Goal: Information Seeking & Learning: Learn about a topic

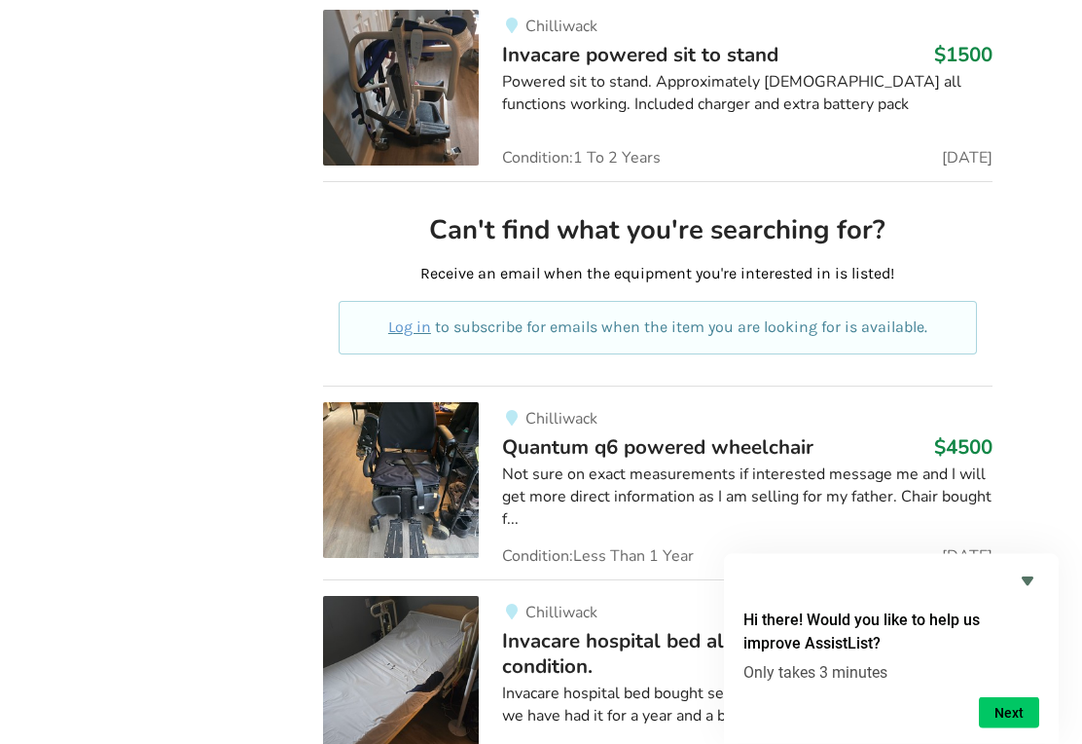
scroll to position [10005, 0]
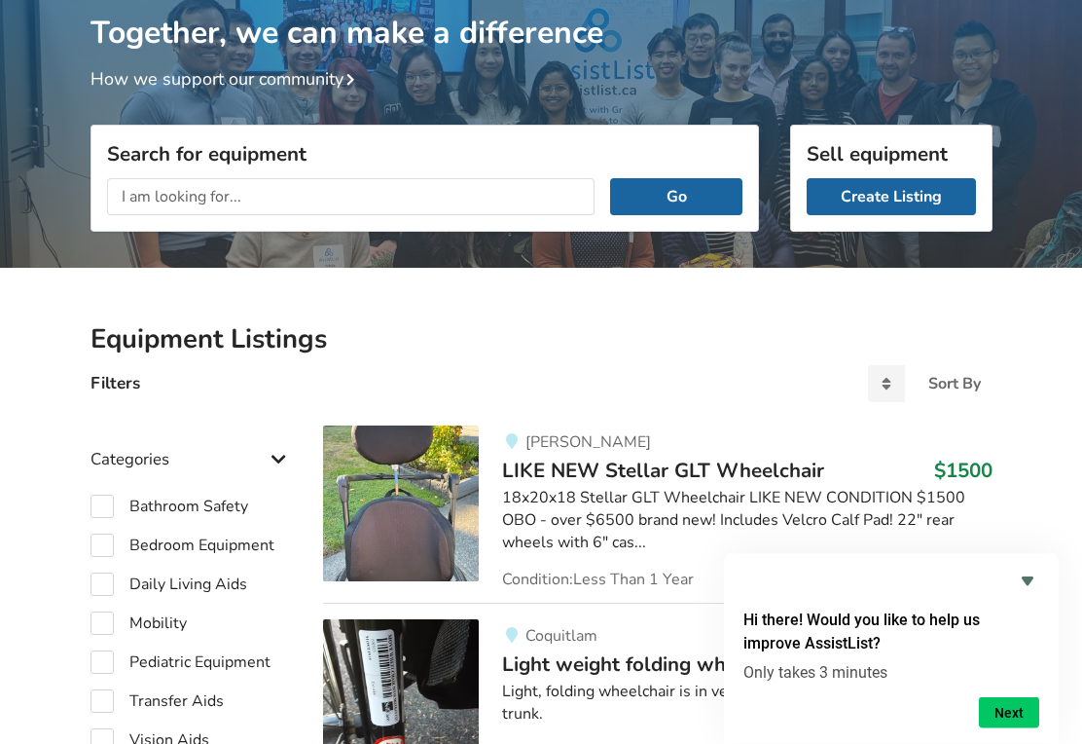
click at [266, 198] on input "text" at bounding box center [351, 197] width 489 height 37
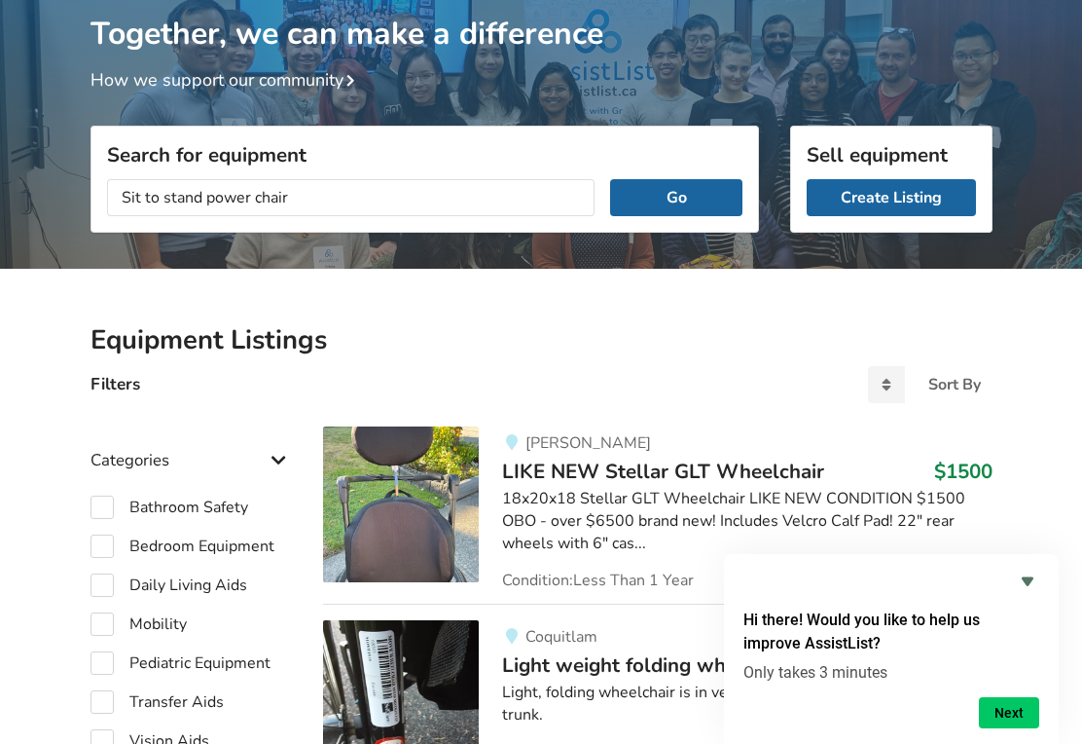
click at [677, 196] on button "Go" at bounding box center [675, 197] width 131 height 37
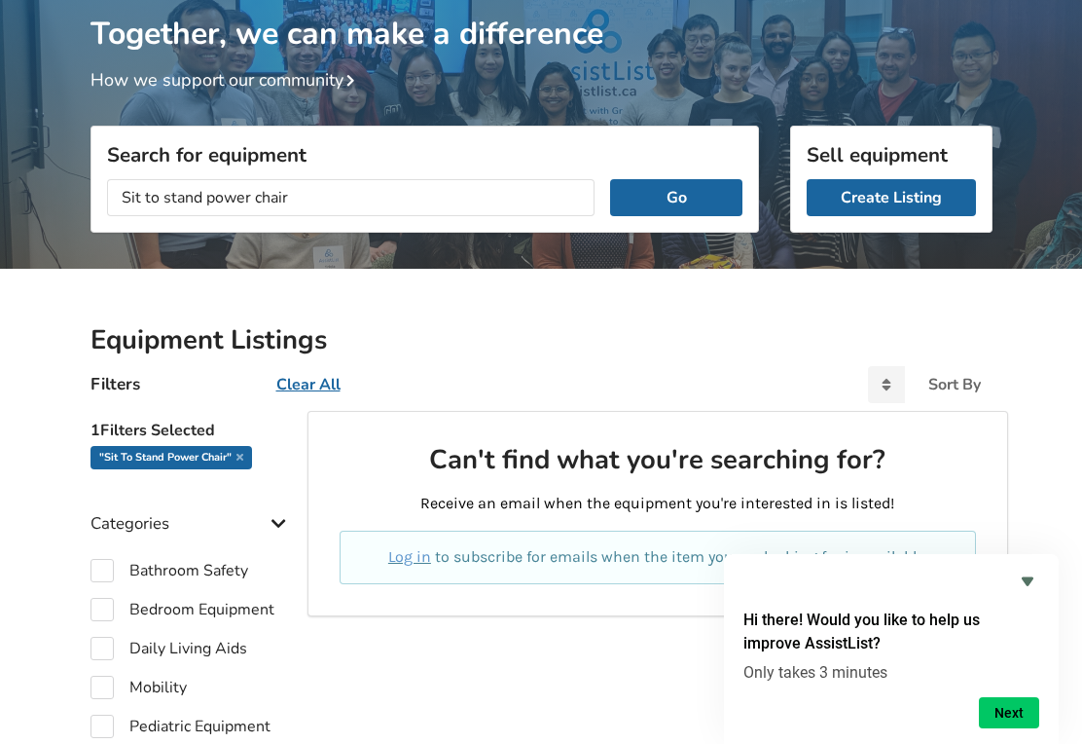
click at [677, 187] on button "Go" at bounding box center [675, 197] width 131 height 37
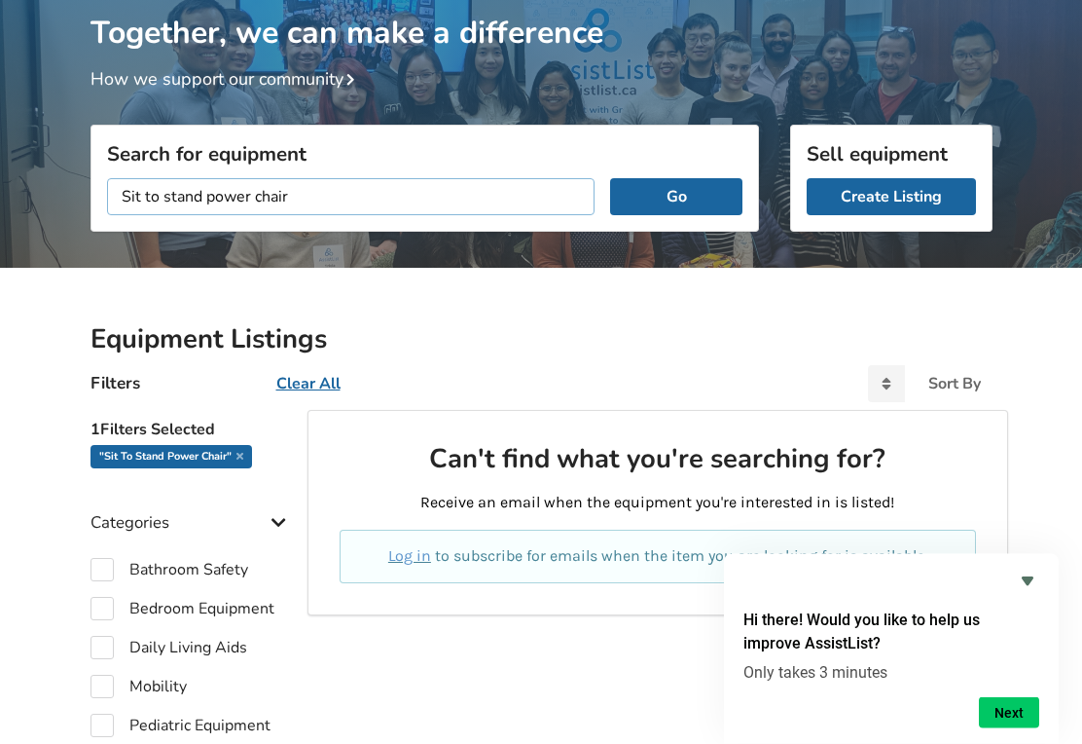
click at [305, 194] on input "Sit to stand power chair" at bounding box center [351, 197] width 489 height 37
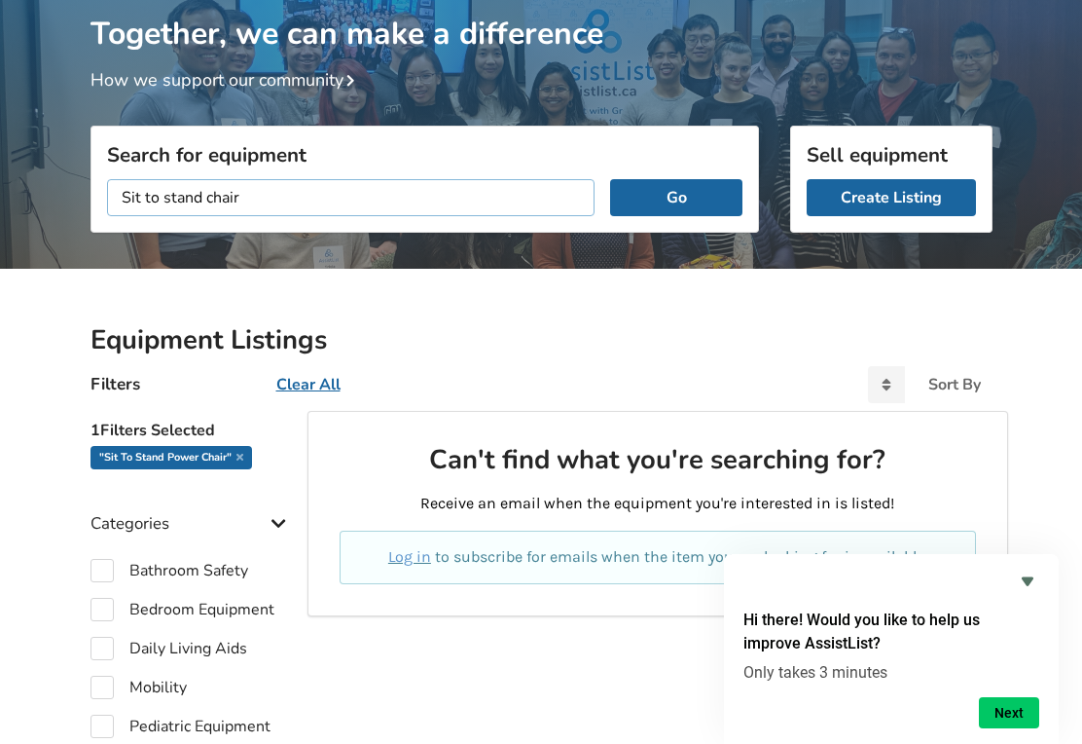
click at [677, 196] on button "Go" at bounding box center [675, 197] width 131 height 37
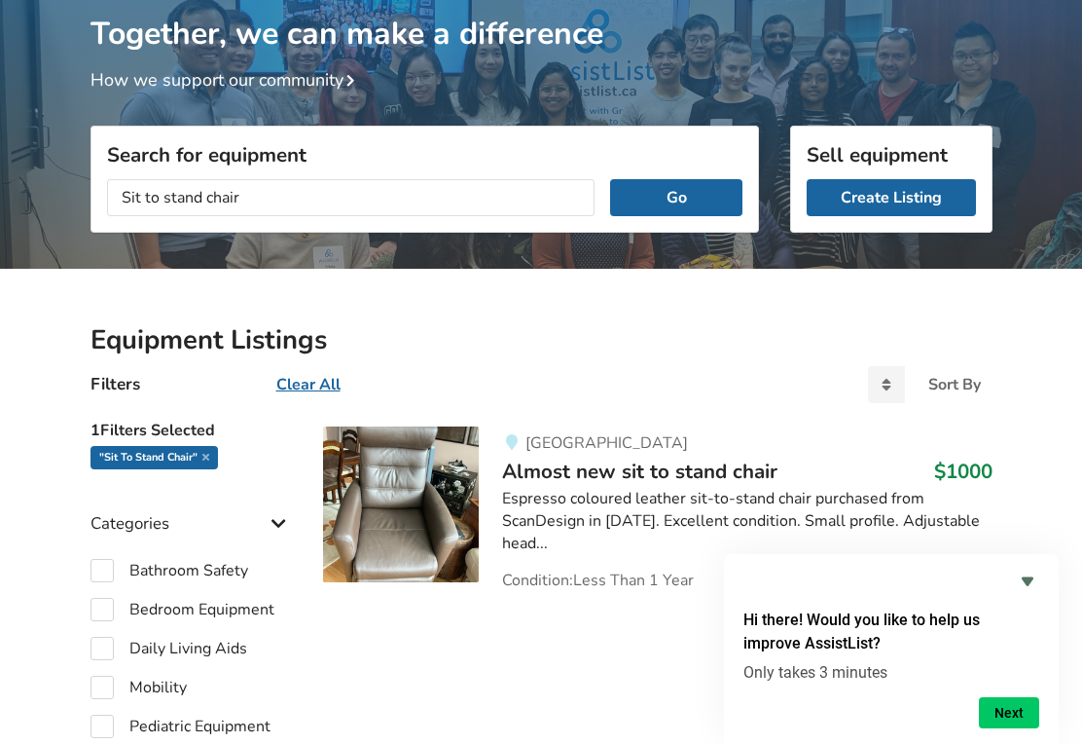
click at [695, 194] on button "Go" at bounding box center [675, 197] width 131 height 37
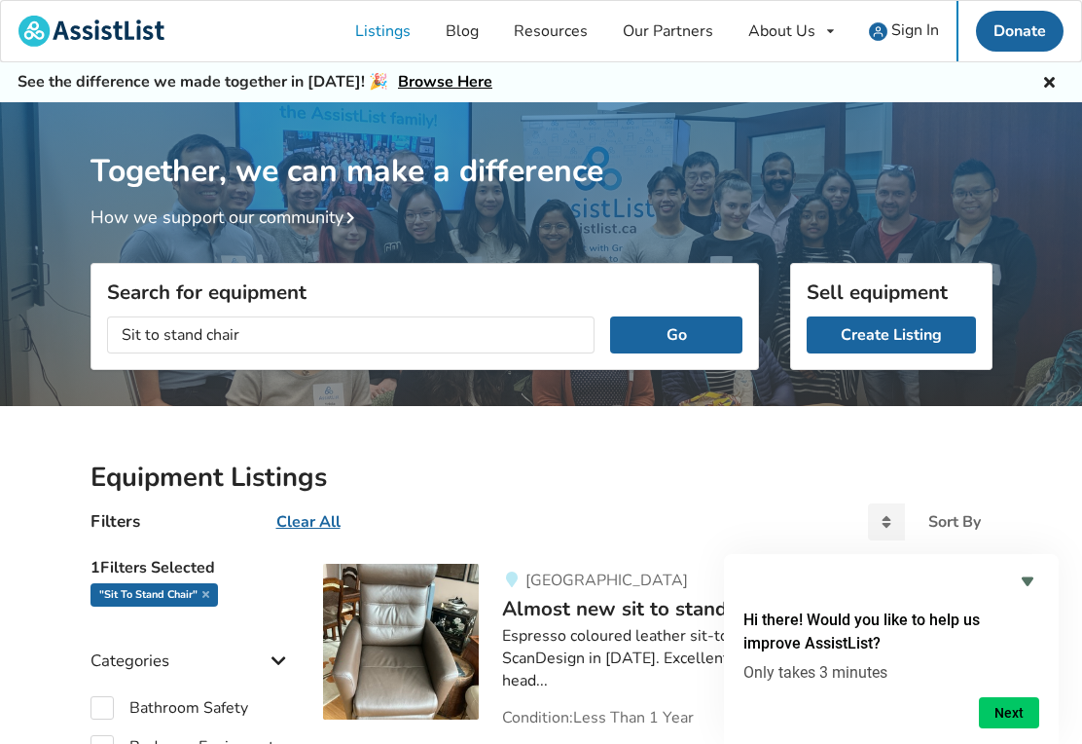
scroll to position [138, 0]
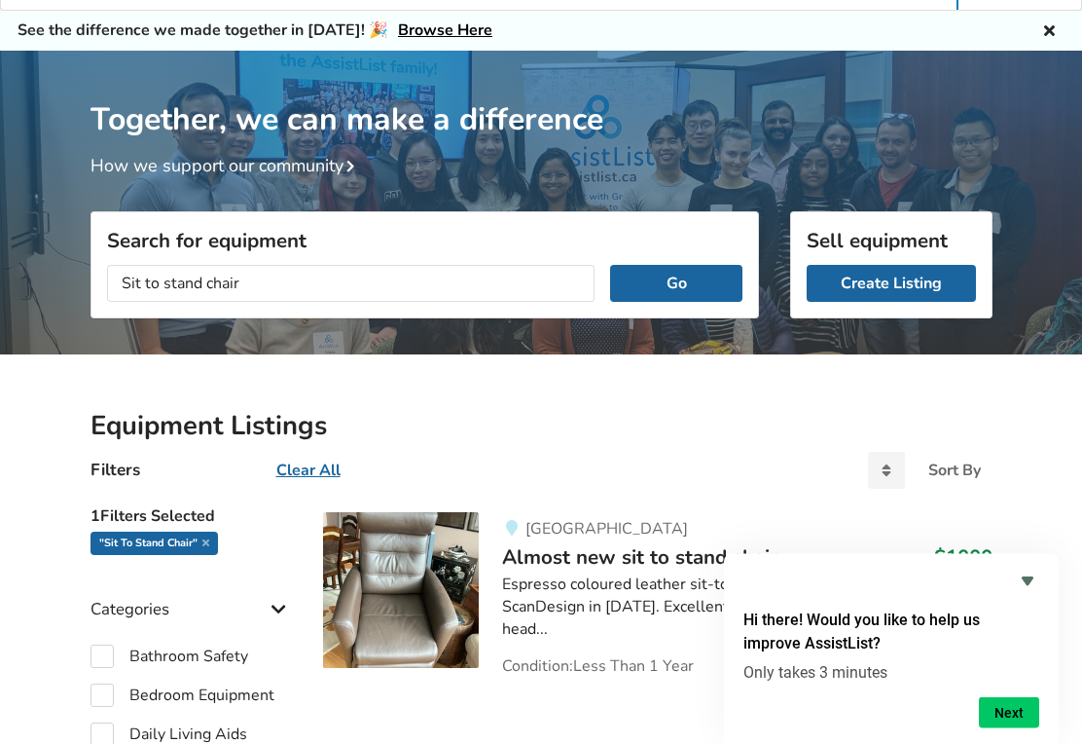
scroll to position [44, 0]
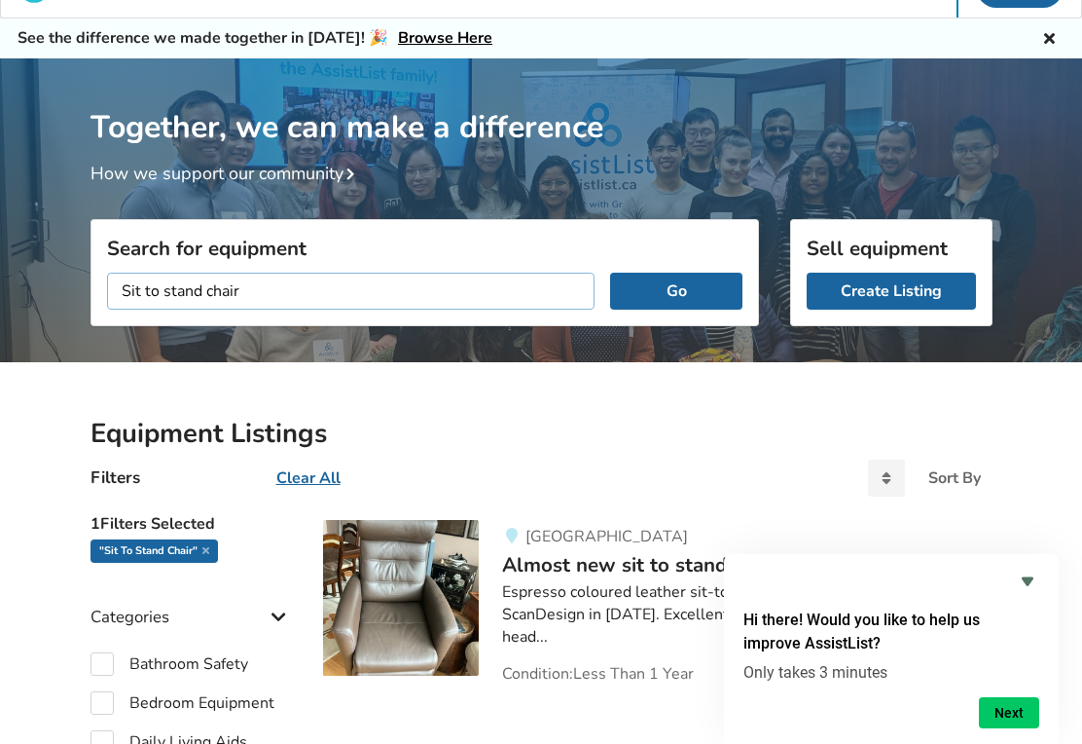
click at [269, 296] on input "Sit to stand chair" at bounding box center [351, 291] width 489 height 37
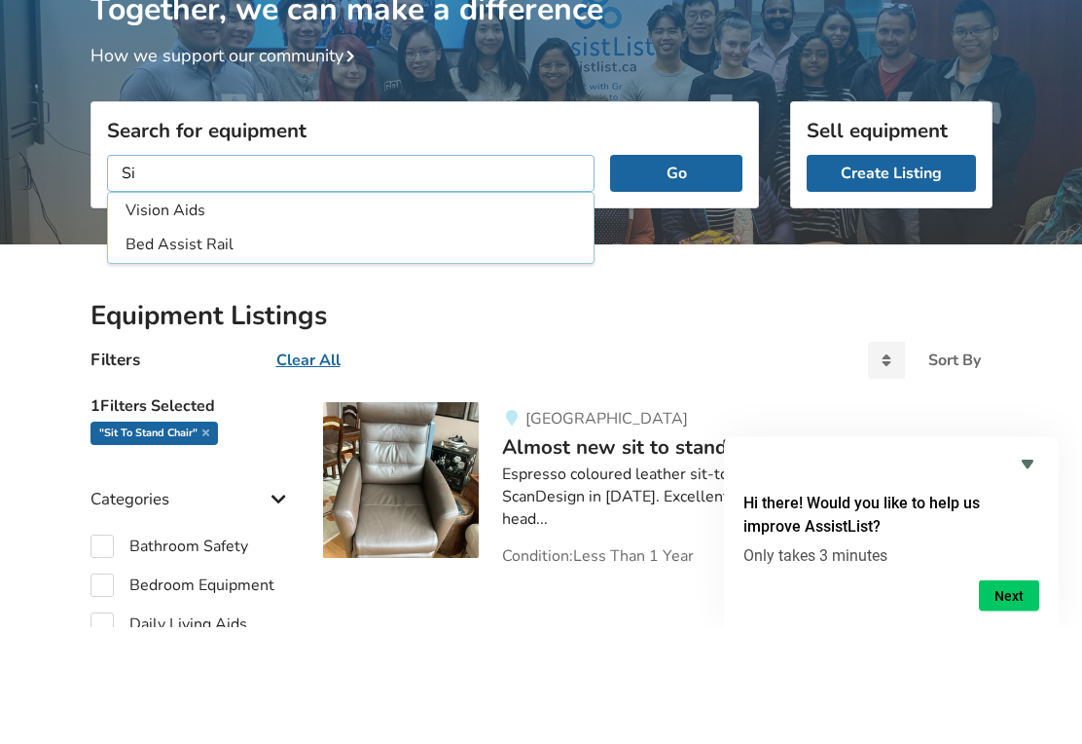
type input "S"
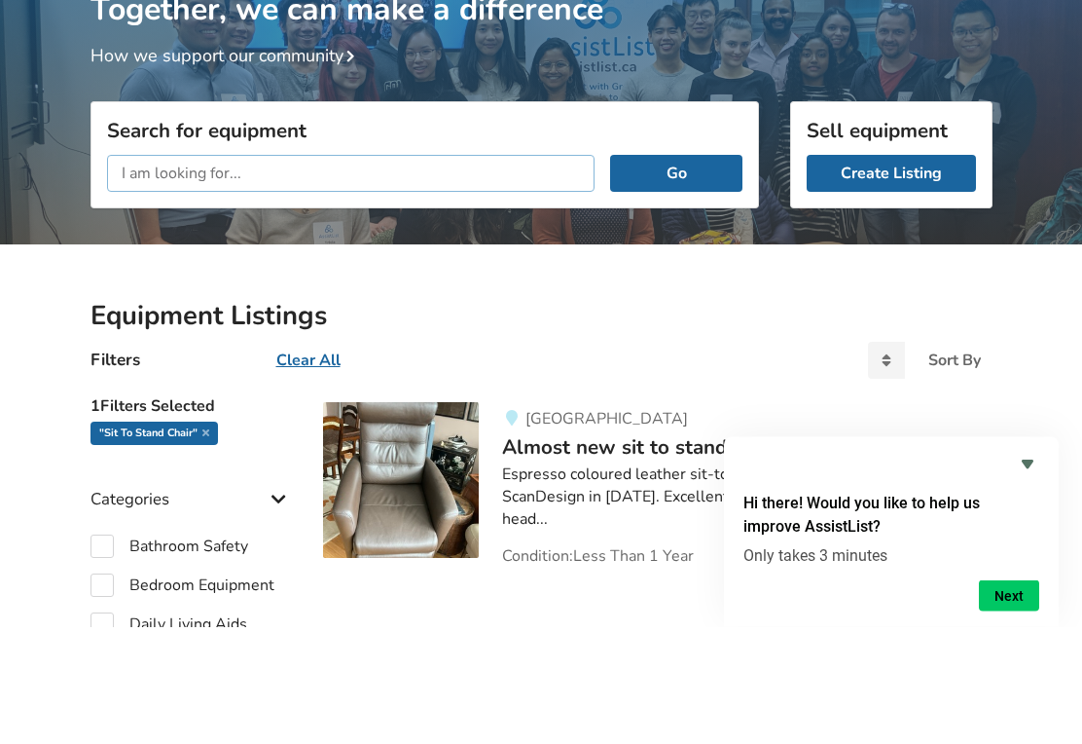
click at [677, 273] on button "Go" at bounding box center [675, 291] width 131 height 37
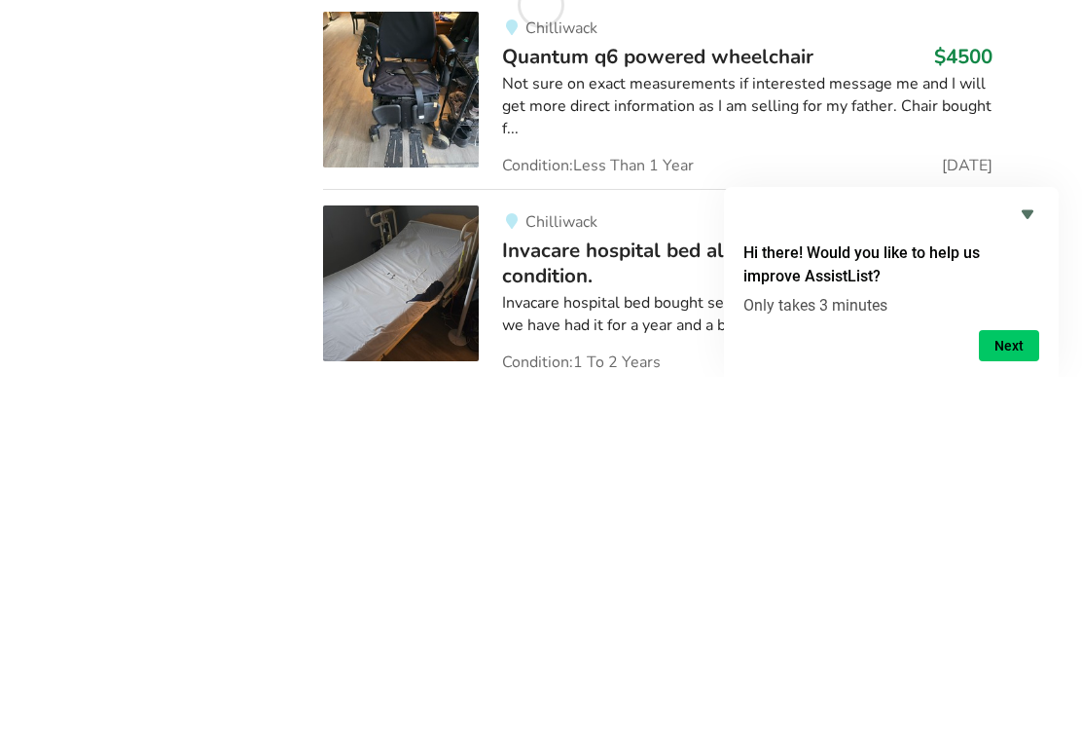
scroll to position [10084, 0]
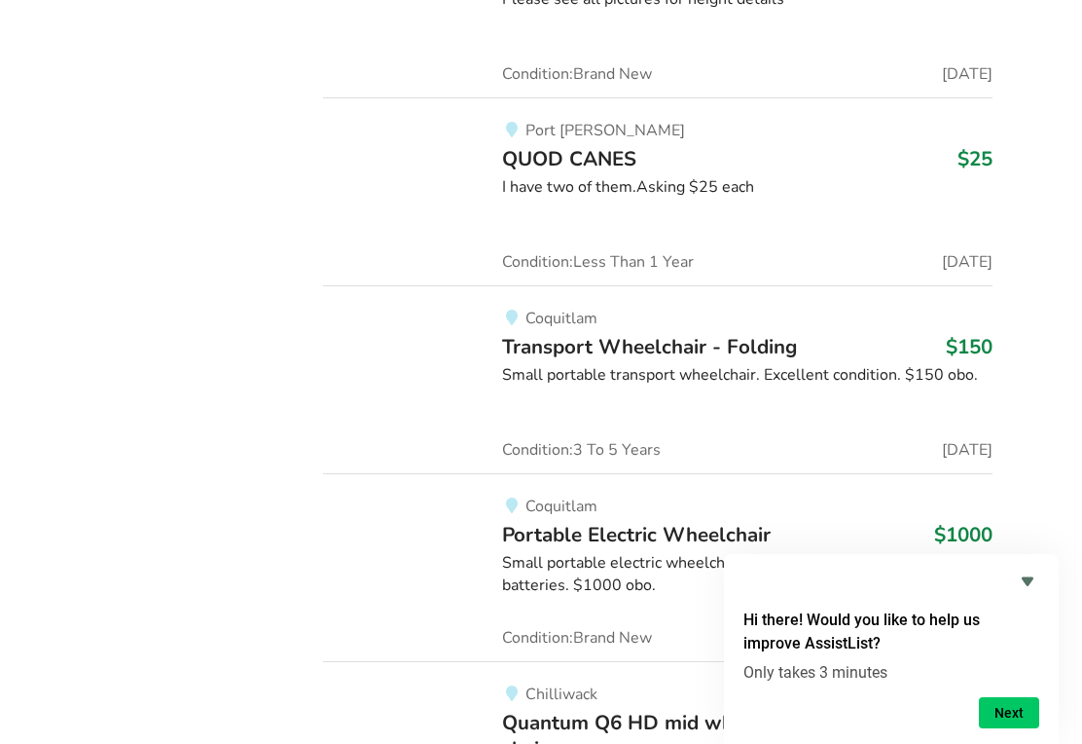
scroll to position [70489, 0]
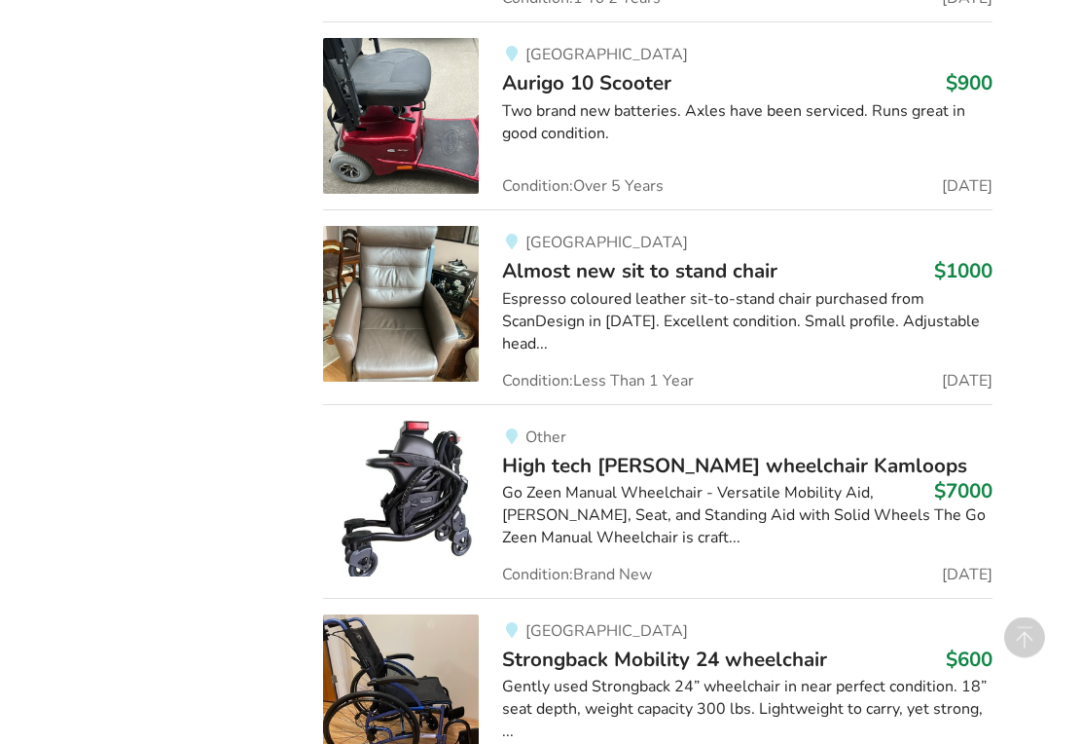
scroll to position [8831, 0]
click at [823, 288] on div "Espresso coloured leather sit-to-stand chair purchased from ScanDesign in [DATE…" at bounding box center [747, 321] width 490 height 67
